Goal: Task Accomplishment & Management: Use online tool/utility

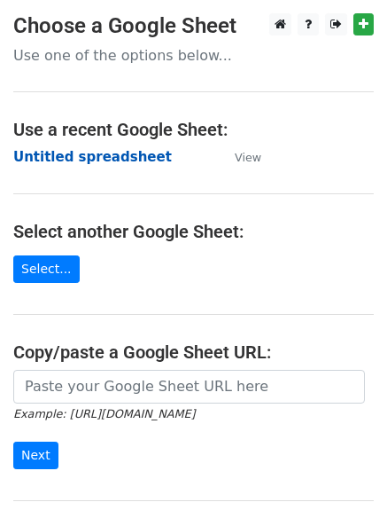
click at [113, 152] on strong "Untitled spreadsheet" at bounding box center [92, 157] width 159 height 16
click at [129, 161] on strong "Untitled spreadsheet" at bounding box center [92, 157] width 159 height 16
click at [99, 161] on strong "Untitled spreadsheet" at bounding box center [92, 157] width 159 height 16
click at [127, 151] on strong "Untitled spreadsheet" at bounding box center [92, 157] width 159 height 16
click at [129, 165] on strong "Untitled spreadsheet" at bounding box center [92, 157] width 159 height 16
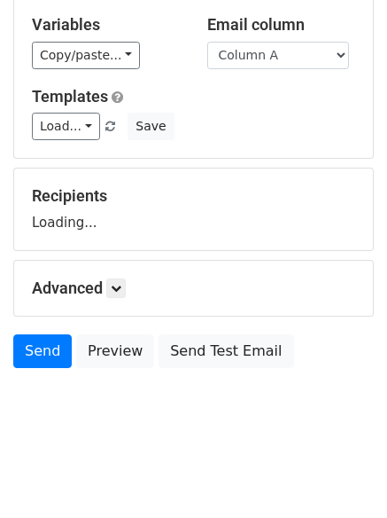
scroll to position [100, 0]
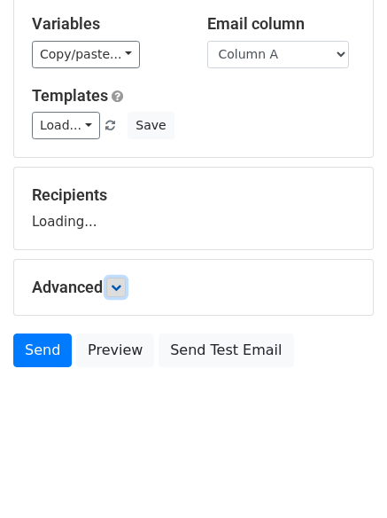
click at [111, 286] on link at bounding box center [116, 287] width 20 height 20
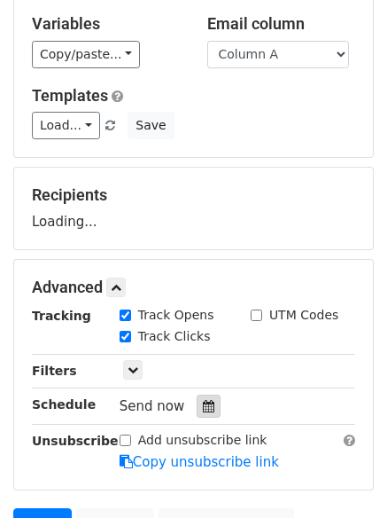
click at [203, 406] on icon at bounding box center [209, 406] width 12 height 12
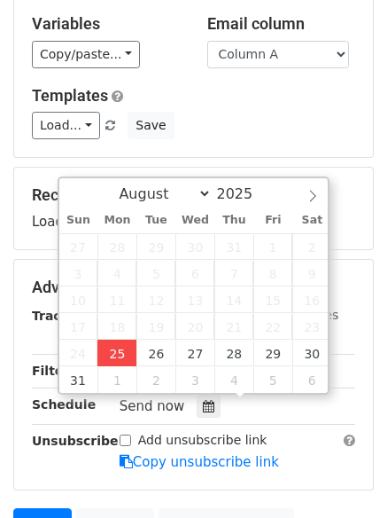
type input "2025-08-25 13:49"
type input "01"
type input "49"
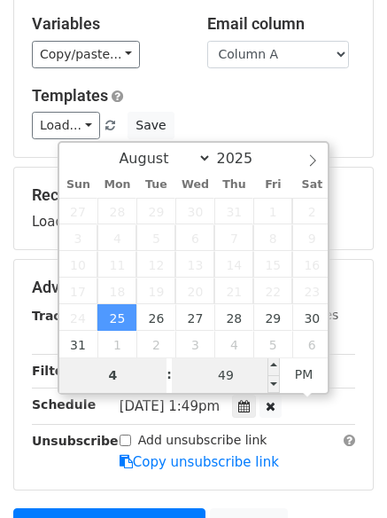
type input "4"
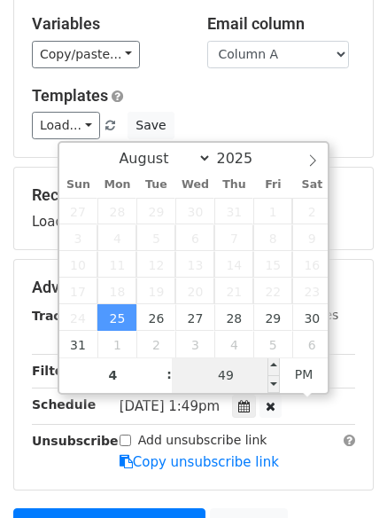
type input "2025-08-25 16:49"
type input "04"
click at [226, 376] on input "49" at bounding box center [226, 374] width 108 height 35
type input "0"
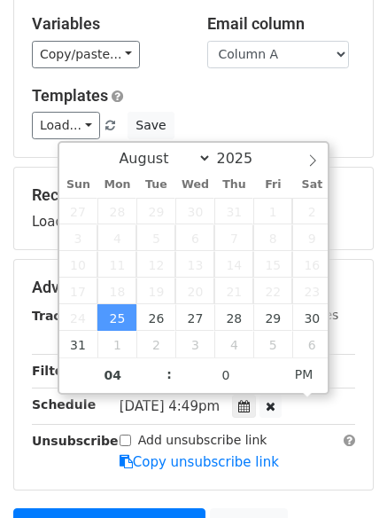
type input "2025-08-25 16:00"
click at [265, 94] on h5 "Templates" at bounding box center [194, 96] width 324 height 20
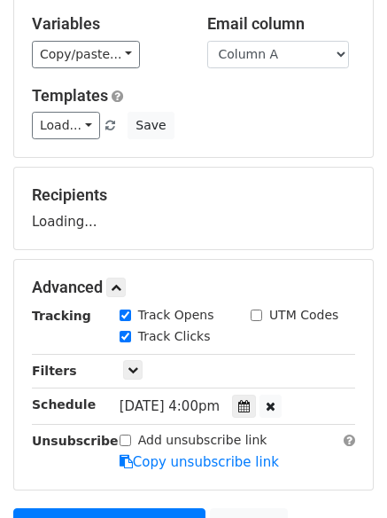
click at [104, 129] on small at bounding box center [111, 125] width 15 height 13
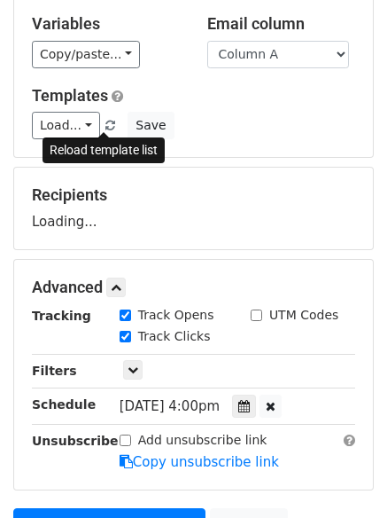
click at [106, 123] on span at bounding box center [111, 127] width 10 height 12
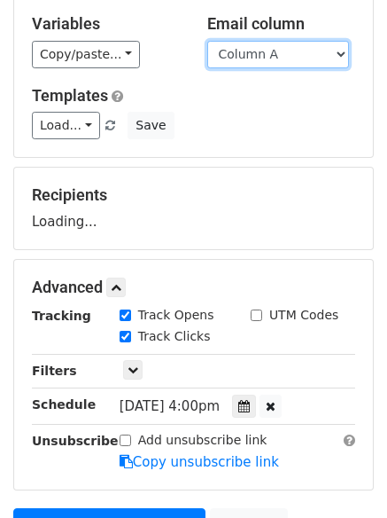
drag, startPoint x: 324, startPoint y: 47, endPoint x: 317, endPoint y: 66, distance: 20.8
click at [324, 47] on select "Column A Column B Column C" at bounding box center [278, 54] width 142 height 27
click at [207, 41] on select "Column A Column B Column C" at bounding box center [278, 54] width 142 height 27
click at [293, 43] on select "Column A Column B Column C" at bounding box center [278, 54] width 142 height 27
select select "Column A"
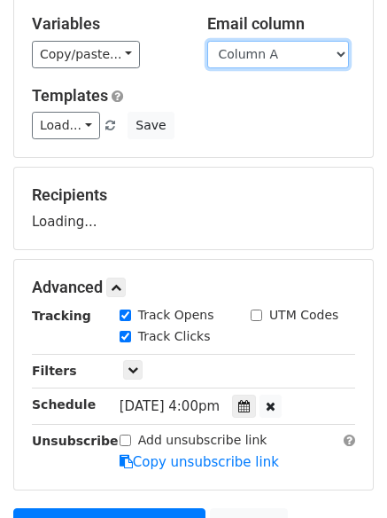
click at [207, 41] on select "Column A Column B Column C" at bounding box center [278, 54] width 142 height 27
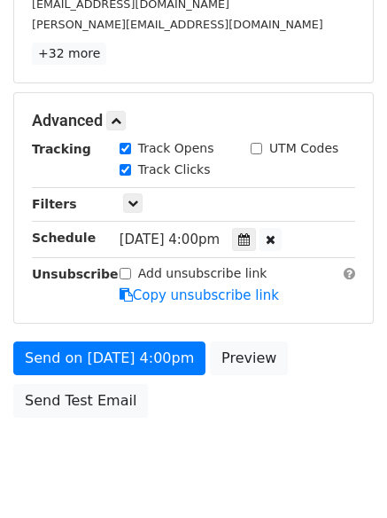
scroll to position [387, 0]
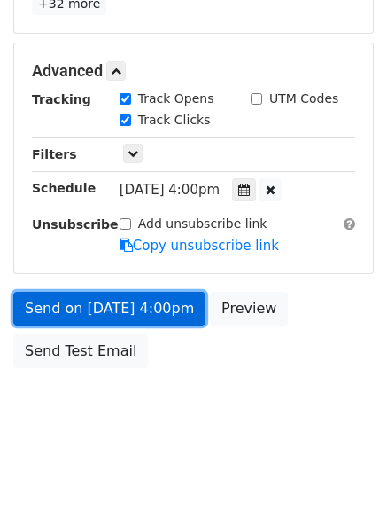
click at [158, 317] on link "Send on Aug 25 at 4:00pm" at bounding box center [109, 309] width 192 height 34
click at [168, 318] on link "Send on Aug 25 at 4:00pm" at bounding box center [109, 309] width 192 height 34
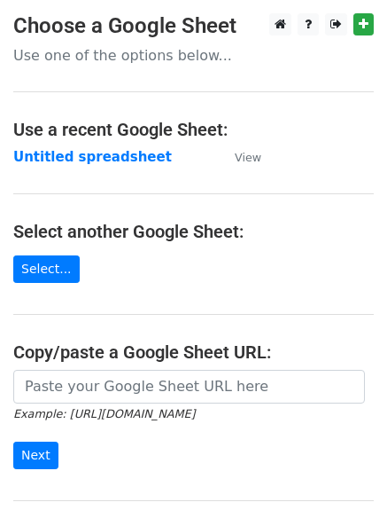
click at [122, 168] on main "Choose a Google Sheet Use one of the options below... Use a recent Google Sheet…" at bounding box center [193, 288] width 387 height 551
click at [122, 161] on strong "Untitled spreadsheet" at bounding box center [92, 157] width 159 height 16
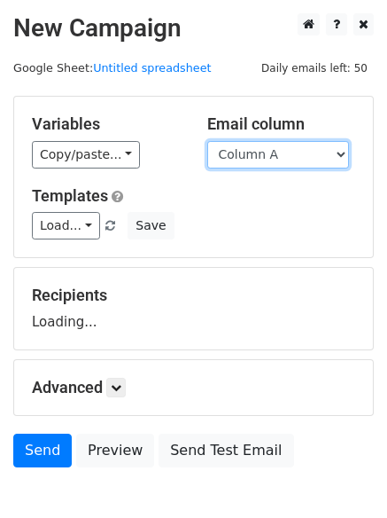
click at [279, 160] on select "Column A Column B Column C" at bounding box center [278, 154] width 142 height 27
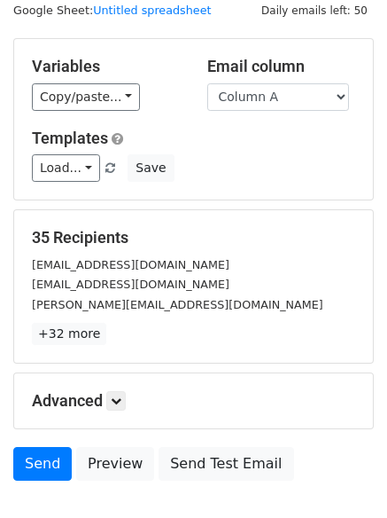
scroll to position [89, 0]
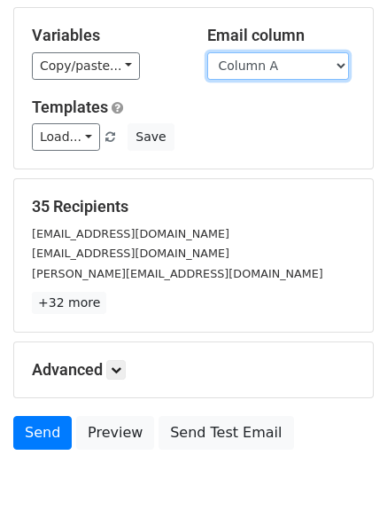
drag, startPoint x: 299, startPoint y: 69, endPoint x: 300, endPoint y: 78, distance: 8.9
click at [299, 69] on select "Column A Column B Column C" at bounding box center [278, 65] width 142 height 27
select select "Column B"
click at [207, 52] on select "Column A Column B Column C" at bounding box center [278, 65] width 142 height 27
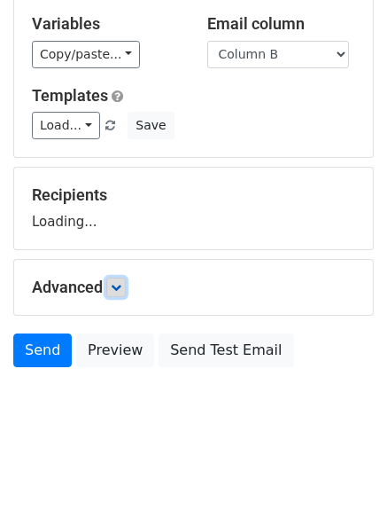
click at [126, 293] on link at bounding box center [116, 287] width 20 height 20
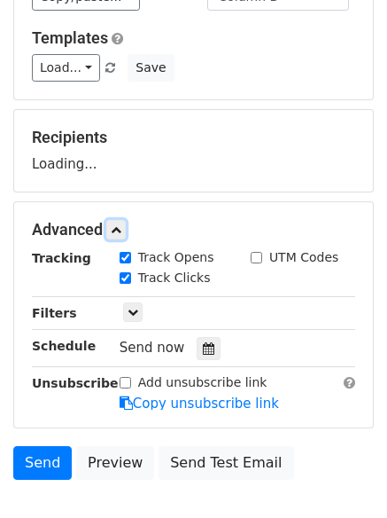
scroll to position [189, 0]
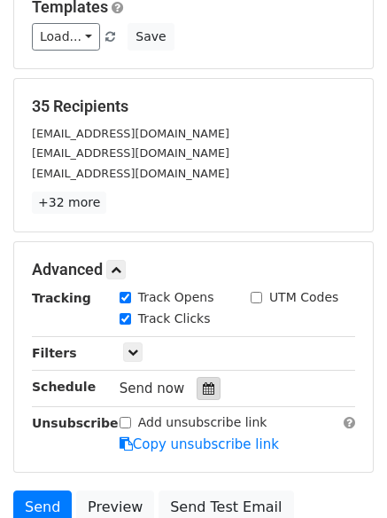
click at [203, 385] on icon at bounding box center [209, 388] width 12 height 12
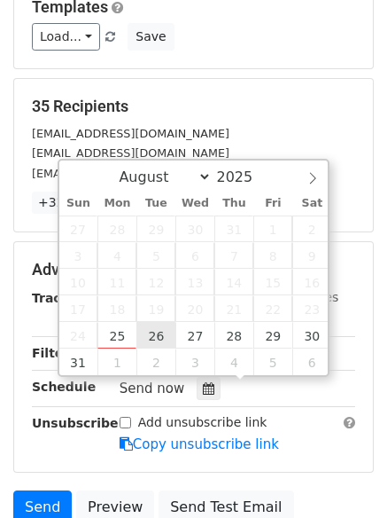
type input "2025-08-26 12:00"
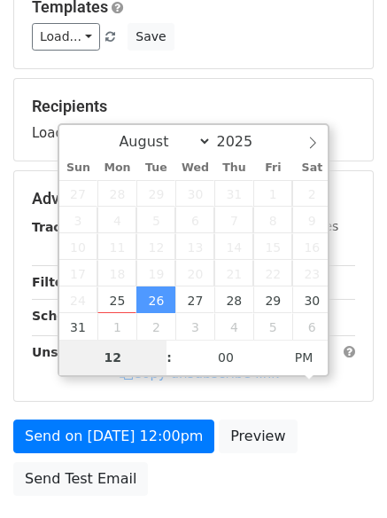
type input "5"
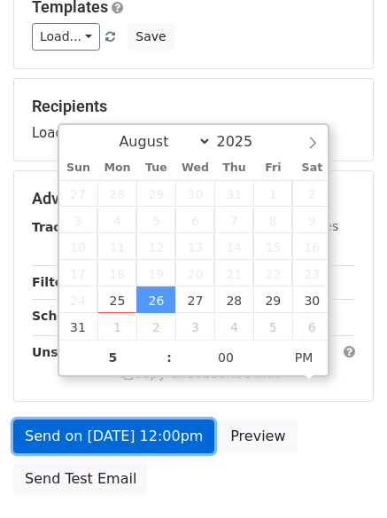
type input "2025-08-26 17:00"
click at [152, 434] on form "Variables Copy/paste... {{Column A}} {{Column B}} {{Column C}} Email column Col…" at bounding box center [193, 206] width 361 height 598
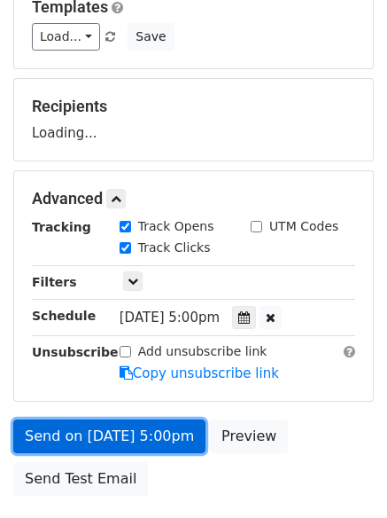
click at [137, 429] on link "Send on Aug 26 at 5:00pm" at bounding box center [109, 436] width 192 height 34
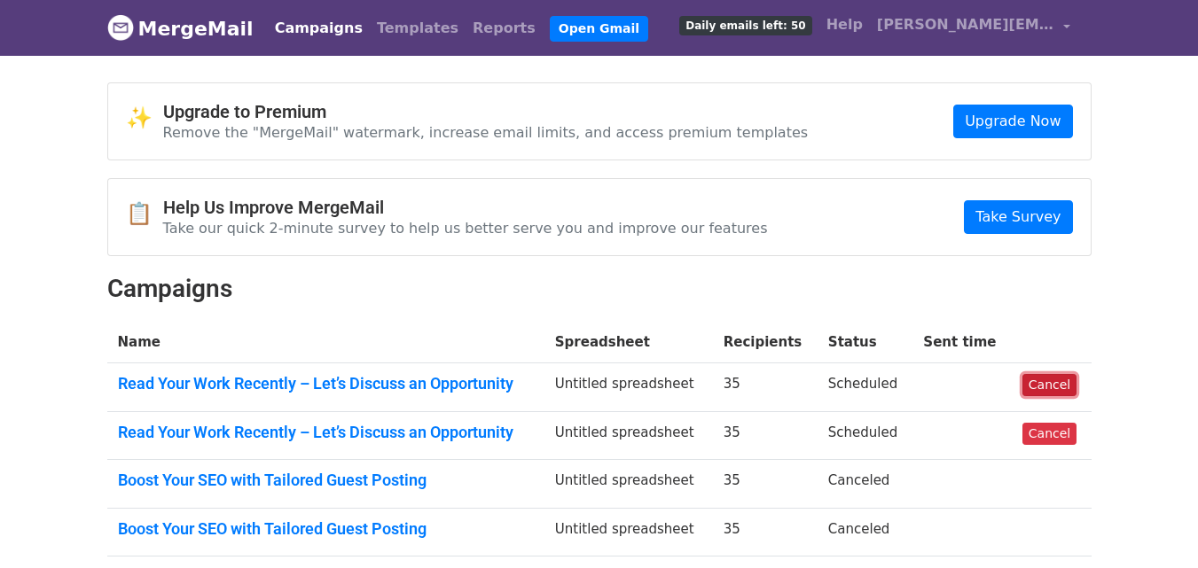
click at [1061, 393] on link "Cancel" at bounding box center [1049, 385] width 54 height 22
click at [1049, 432] on link "Cancel" at bounding box center [1049, 434] width 54 height 22
